Goal: Task Accomplishment & Management: Manage account settings

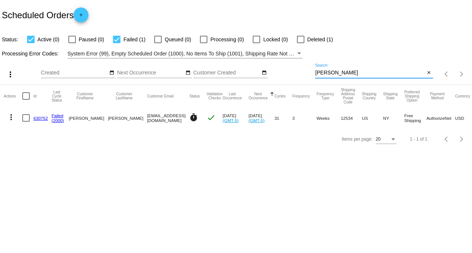
drag, startPoint x: 335, startPoint y: 74, endPoint x: 271, endPoint y: 75, distance: 63.9
click at [271, 75] on div "more_vert Aug Jan Feb Mar [DATE]" at bounding box center [236, 71] width 472 height 26
type input "navarria"
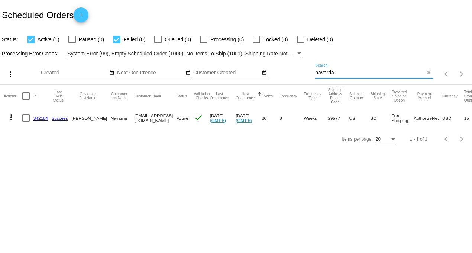
click at [35, 118] on link "342184" at bounding box center [40, 117] width 14 height 5
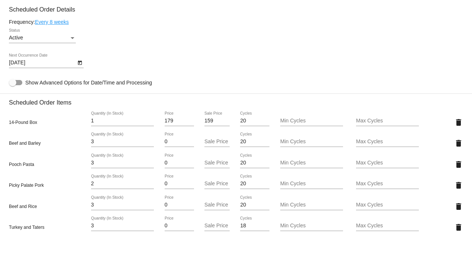
scroll to position [495, 0]
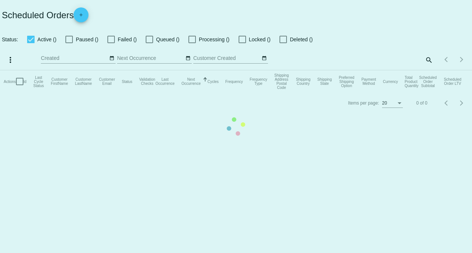
checkbox input "true"
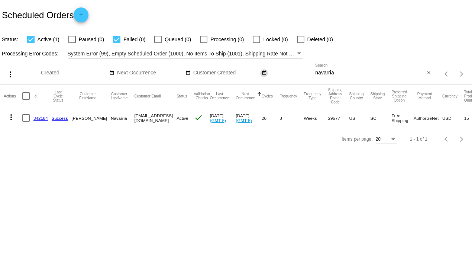
drag, startPoint x: 323, startPoint y: 72, endPoint x: 263, endPoint y: 71, distance: 60.5
click at [263, 71] on div "more_vert Aug Jan Feb Mar [DATE]" at bounding box center [236, 71] width 472 height 26
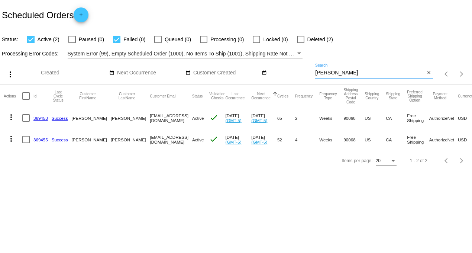
drag, startPoint x: 344, startPoint y: 73, endPoint x: 254, endPoint y: 73, distance: 90.2
click at [254, 73] on div "more_vert Aug Jan Feb Mar [DATE]" at bounding box center [236, 71] width 472 height 26
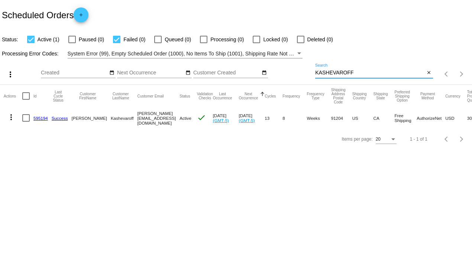
drag, startPoint x: 357, startPoint y: 73, endPoint x: 218, endPoint y: 98, distance: 141.5
click at [225, 84] on app-dashboard-scheduled-orders "Scheduled Orders add Status: Active (1) Paused (0) Failed (0) Queued (0) Proces…" at bounding box center [236, 74] width 472 height 149
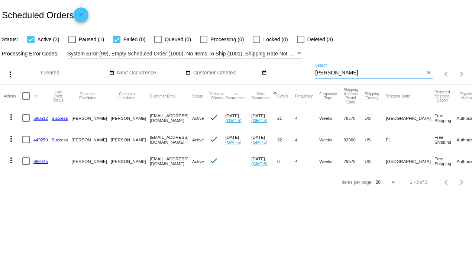
drag, startPoint x: 340, startPoint y: 75, endPoint x: 267, endPoint y: 69, distance: 73.8
click at [267, 69] on div "more_vert Aug Jan Feb Mar [DATE]" at bounding box center [236, 71] width 472 height 26
type input "[PERSON_NAME]"
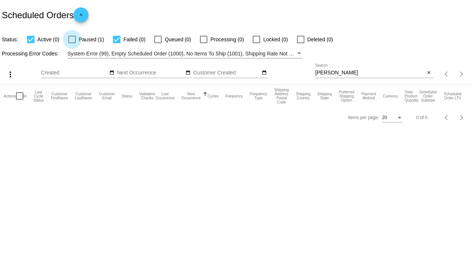
click at [72, 36] on div at bounding box center [71, 39] width 7 height 7
click at [72, 43] on input "Paused (1)" at bounding box center [72, 43] width 0 height 0
checkbox input "true"
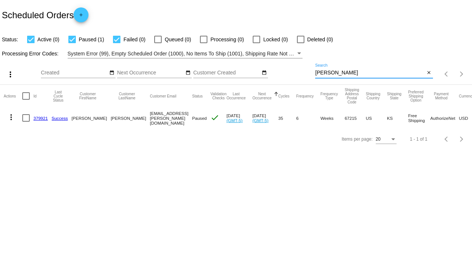
drag, startPoint x: 338, startPoint y: 72, endPoint x: 249, endPoint y: 75, distance: 88.8
click at [251, 72] on div "more_vert Aug Jan Feb Mar [DATE]" at bounding box center [236, 71] width 472 height 26
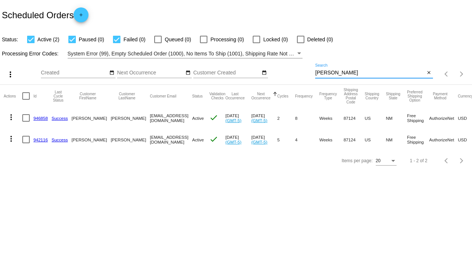
drag, startPoint x: 338, startPoint y: 71, endPoint x: 219, endPoint y: 69, distance: 118.8
click at [219, 69] on div "more_vert Aug Jan Feb Mar [DATE]" at bounding box center [236, 71] width 472 height 26
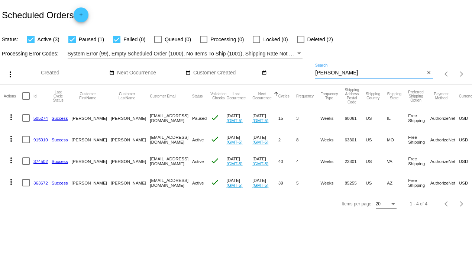
type input "[PERSON_NAME]"
click at [41, 182] on link "363672" at bounding box center [40, 182] width 14 height 5
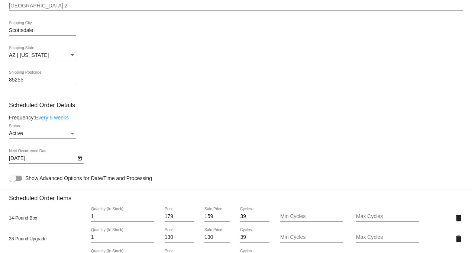
scroll to position [330, 0]
click at [79, 159] on icon "Open calendar" at bounding box center [79, 157] width 5 height 9
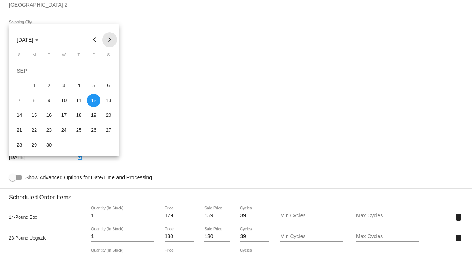
click at [111, 41] on button "Next month" at bounding box center [109, 39] width 15 height 15
click at [97, 67] on div "3" at bounding box center [93, 70] width 13 height 13
type input "[DATE]"
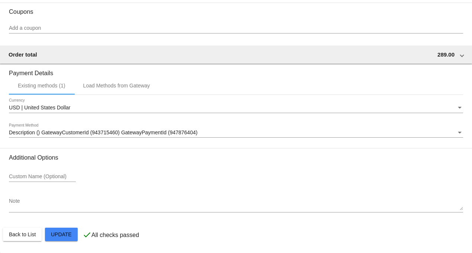
scroll to position [800, 0]
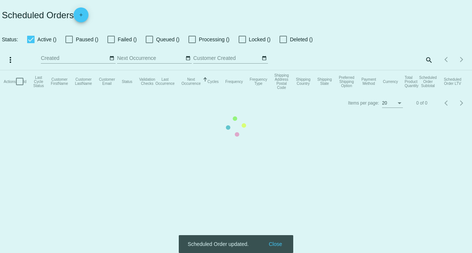
checkbox input "true"
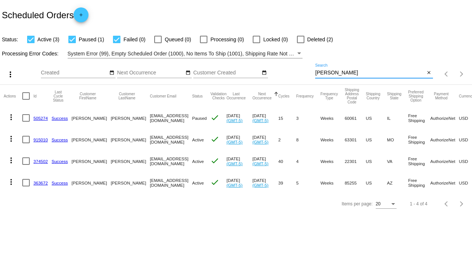
drag, startPoint x: 349, startPoint y: 71, endPoint x: 213, endPoint y: 75, distance: 136.0
click at [213, 70] on div "more_vert Aug Jan Feb Mar [DATE]" at bounding box center [236, 71] width 472 height 26
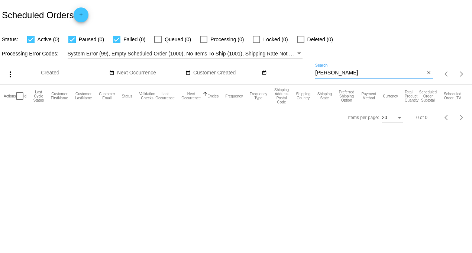
drag, startPoint x: 344, startPoint y: 73, endPoint x: 273, endPoint y: 78, distance: 71.5
click at [273, 78] on div "more_vert Aug Jan Feb Mar [DATE]" at bounding box center [236, 71] width 472 height 26
drag, startPoint x: 347, startPoint y: 70, endPoint x: 259, endPoint y: 69, distance: 88.4
click at [266, 70] on div "more_vert Aug Jan Feb Mar [DATE]" at bounding box center [236, 71] width 472 height 26
drag, startPoint x: 351, startPoint y: 72, endPoint x: 253, endPoint y: 73, distance: 97.3
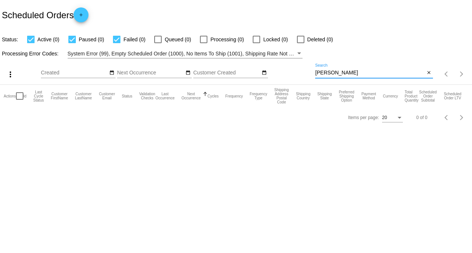
click at [256, 72] on div "more_vert Aug Jan Feb Mar [DATE]" at bounding box center [236, 71] width 472 height 26
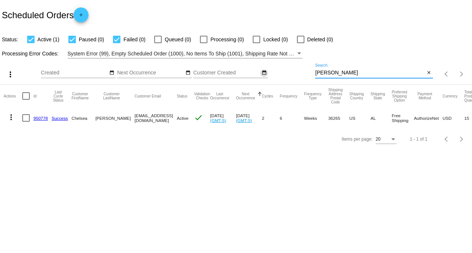
drag, startPoint x: 344, startPoint y: 72, endPoint x: 267, endPoint y: 74, distance: 77.6
click at [267, 74] on div "more_vert Aug Jan Feb Mar [DATE]" at bounding box center [236, 71] width 472 height 26
type input "[PERSON_NAME]"
click at [37, 119] on link "499337" at bounding box center [40, 117] width 14 height 5
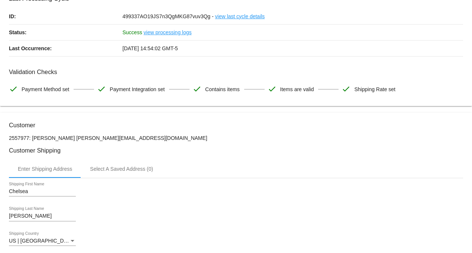
scroll to position [41, 0]
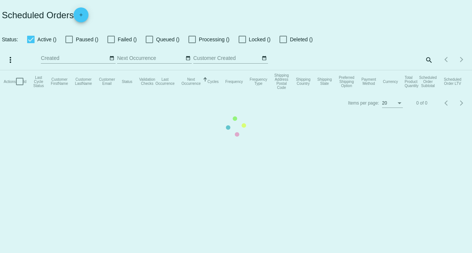
checkbox input "true"
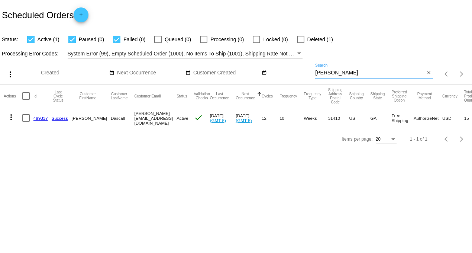
drag, startPoint x: 343, startPoint y: 72, endPoint x: 240, endPoint y: 71, distance: 103.6
click at [244, 71] on div "more_vert Aug Jan Feb Mar [DATE]" at bounding box center [236, 71] width 472 height 26
type input "[PERSON_NAME]"
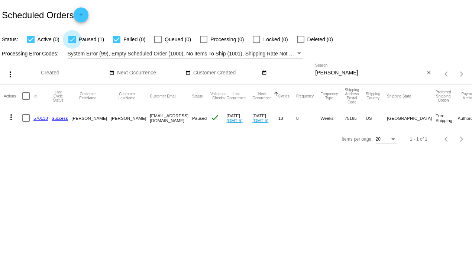
click at [74, 38] on div at bounding box center [71, 39] width 7 height 7
click at [72, 43] on input "Paused (1)" at bounding box center [72, 43] width 0 height 0
checkbox input "false"
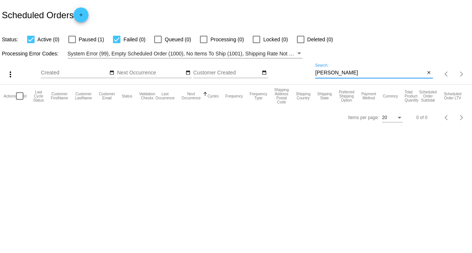
drag, startPoint x: 342, startPoint y: 72, endPoint x: 223, endPoint y: 71, distance: 118.8
click at [231, 72] on div "more_vert Aug Jan Feb Mar [DATE]" at bounding box center [236, 71] width 472 height 26
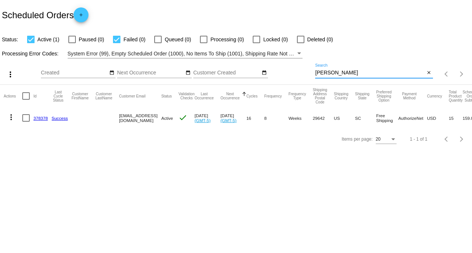
type input "[PERSON_NAME]"
click at [40, 117] on link "378378" at bounding box center [40, 117] width 14 height 5
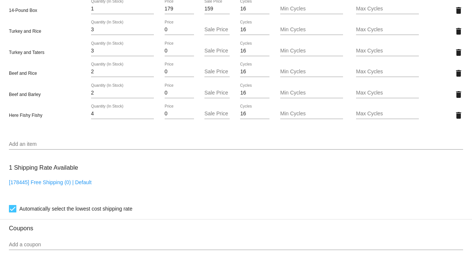
scroll to position [758, 0]
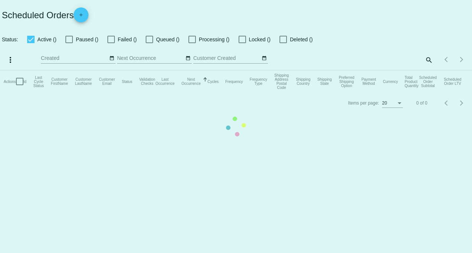
checkbox input "true"
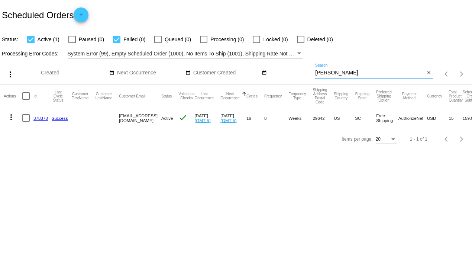
drag, startPoint x: 338, startPoint y: 72, endPoint x: 279, endPoint y: 63, distance: 59.7
click at [281, 63] on div "more_vert Aug Jan Feb Mar [DATE]" at bounding box center [236, 71] width 472 height 26
type input "[PERSON_NAME]"
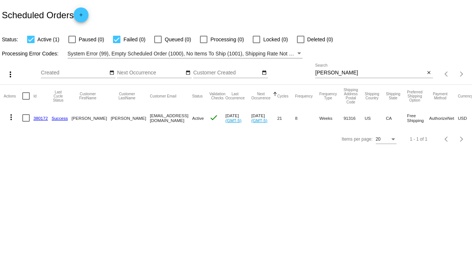
click at [39, 118] on link "380172" at bounding box center [40, 117] width 14 height 5
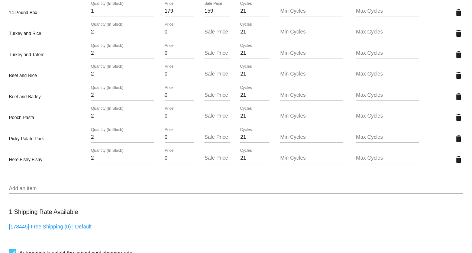
scroll to position [536, 0]
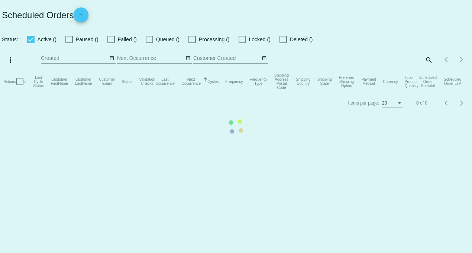
checkbox input "true"
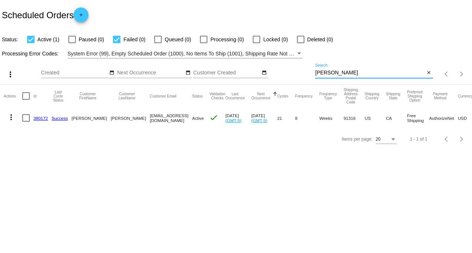
drag, startPoint x: 351, startPoint y: 73, endPoint x: 240, endPoint y: 72, distance: 110.7
click at [244, 72] on div "more_vert Aug Jan Feb Mar [DATE]" at bounding box center [236, 71] width 472 height 26
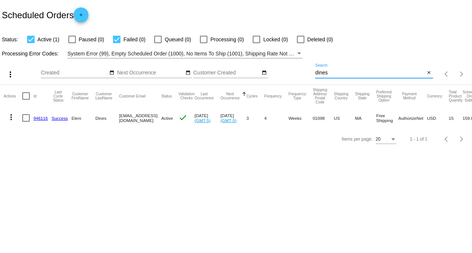
drag, startPoint x: 340, startPoint y: 71, endPoint x: 222, endPoint y: 65, distance: 117.9
click at [227, 65] on div "more_vert Aug Jan Feb Mar [DATE]" at bounding box center [236, 71] width 472 height 26
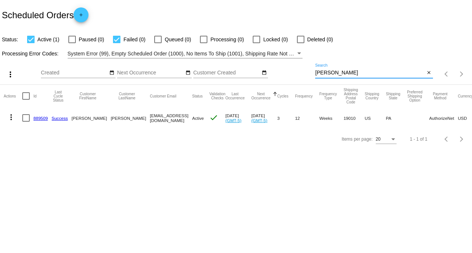
drag, startPoint x: 365, startPoint y: 72, endPoint x: 201, endPoint y: 74, distance: 164.5
click at [201, 74] on div "more_vert Aug Jan Feb Mar [DATE]" at bounding box center [236, 71] width 472 height 26
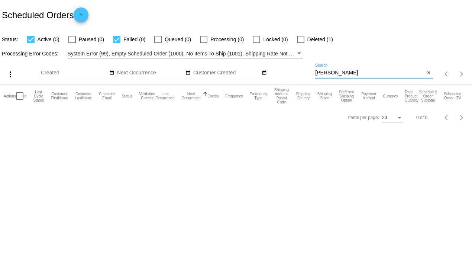
type input "[PERSON_NAME]"
click at [302, 39] on div at bounding box center [300, 39] width 7 height 7
click at [300, 43] on input "Deleted (1)" at bounding box center [300, 43] width 0 height 0
checkbox input "true"
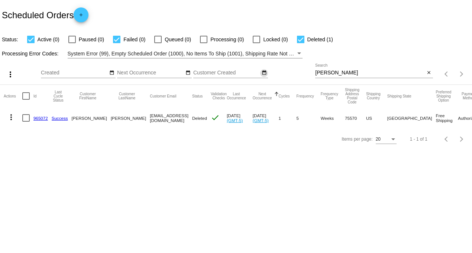
drag, startPoint x: 339, startPoint y: 70, endPoint x: 264, endPoint y: 72, distance: 75.0
click at [265, 72] on div "more_vert Aug Jan Feb Mar [DATE]" at bounding box center [236, 71] width 472 height 26
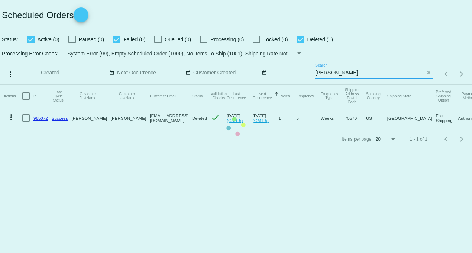
type input "[PERSON_NAME]"
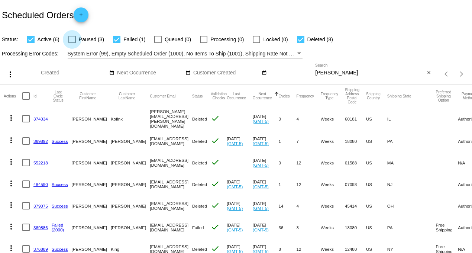
click at [69, 39] on div at bounding box center [71, 39] width 7 height 7
click at [72, 43] on input "Paused (3)" at bounding box center [72, 43] width 0 height 0
checkbox input "true"
drag, startPoint x: 343, startPoint y: 74, endPoint x: 187, endPoint y: 69, distance: 156.8
click at [193, 69] on div "more_vert Aug Jan Feb Mar [DATE]" at bounding box center [236, 71] width 472 height 26
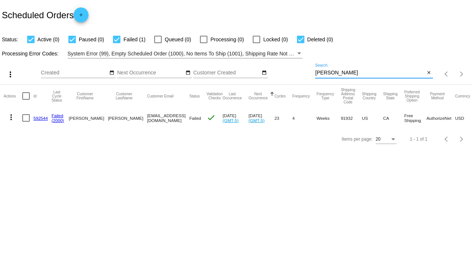
drag, startPoint x: 350, startPoint y: 72, endPoint x: 247, endPoint y: 69, distance: 102.9
click at [251, 71] on div "more_vert Aug Jan Feb Mar [DATE]" at bounding box center [236, 71] width 472 height 26
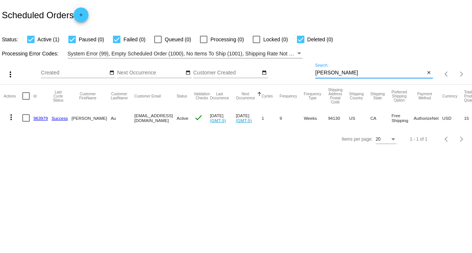
drag, startPoint x: 343, startPoint y: 72, endPoint x: 246, endPoint y: 74, distance: 96.9
click at [250, 74] on div "more_vert Aug Jan Feb Mar [DATE]" at bounding box center [236, 71] width 472 height 26
drag, startPoint x: 347, startPoint y: 72, endPoint x: 242, endPoint y: 75, distance: 104.8
click at [248, 76] on div "more_vert Aug Jan Feb Mar [DATE]" at bounding box center [236, 71] width 472 height 26
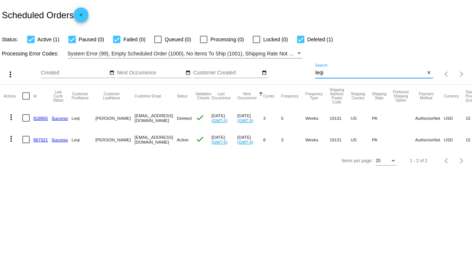
drag, startPoint x: 334, startPoint y: 73, endPoint x: 267, endPoint y: 70, distance: 66.9
click at [267, 70] on div "more_vert Aug Jan Feb Mar [DATE]" at bounding box center [236, 71] width 472 height 26
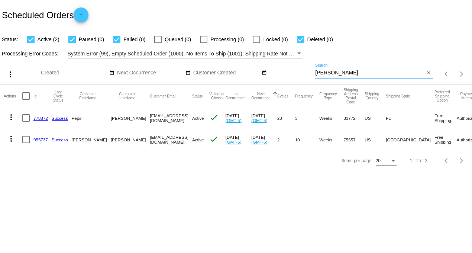
drag, startPoint x: 346, startPoint y: 72, endPoint x: 228, endPoint y: 66, distance: 118.3
click at [247, 69] on div "more_vert Aug Jan Feb Mar [DATE]" at bounding box center [236, 71] width 472 height 26
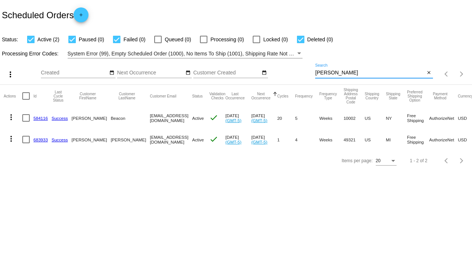
drag, startPoint x: 347, startPoint y: 72, endPoint x: 257, endPoint y: 72, distance: 89.9
click at [262, 72] on div "more_vert Aug Jan Feb Mar [DATE]" at bounding box center [236, 71] width 472 height 26
type input "[PERSON_NAME]"
